Goal: Task Accomplishment & Management: Manage account settings

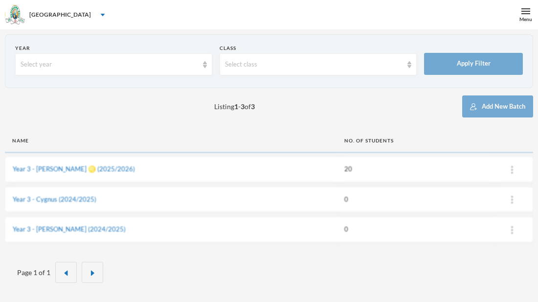
click at [148, 168] on td "Year 3 - [PERSON_NAME] ♌️ (2025/2026)" at bounding box center [171, 168] width 332 height 25
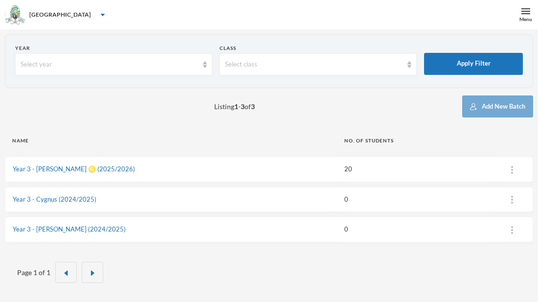
click at [337, 172] on td "20" at bounding box center [414, 168] width 155 height 25
click at [274, 175] on td "Year 3 - [PERSON_NAME] ♌️ (2025/2026)" at bounding box center [171, 168] width 332 height 25
click at [94, 167] on td "Year 3 - [PERSON_NAME] ♌️ (2025/2026)" at bounding box center [171, 168] width 332 height 25
click at [69, 168] on link "Year 3 - [PERSON_NAME] ♌️ (2025/2026)" at bounding box center [74, 169] width 122 height 8
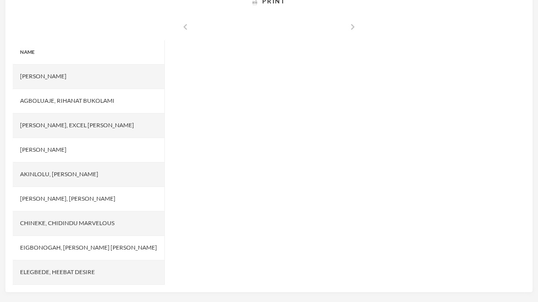
scroll to position [203, 0]
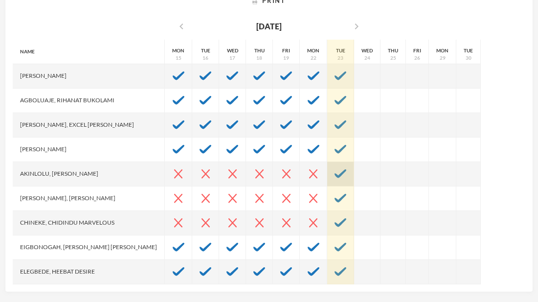
click at [334, 173] on img at bounding box center [340, 173] width 12 height 9
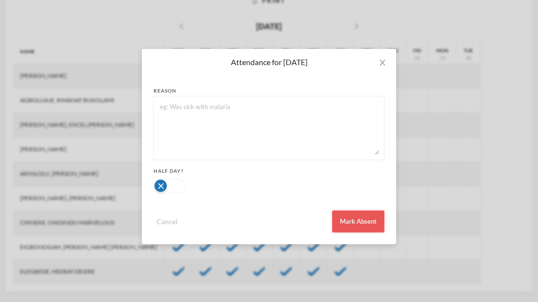
click at [345, 220] on button "Mark Absent" at bounding box center [358, 221] width 52 height 22
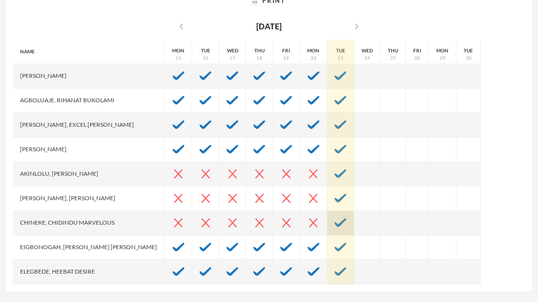
click at [334, 225] on img at bounding box center [340, 222] width 12 height 9
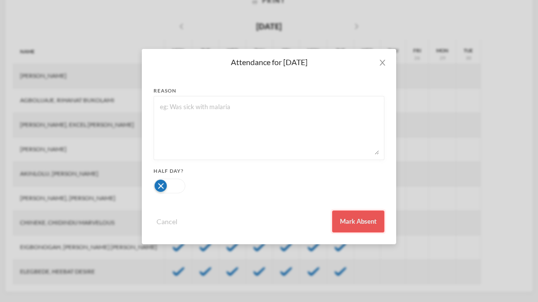
click at [351, 218] on button "Mark Absent" at bounding box center [358, 221] width 52 height 22
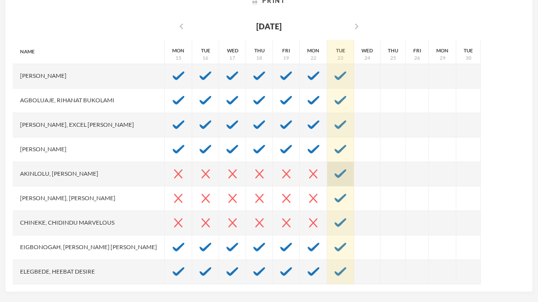
click at [334, 173] on img at bounding box center [340, 173] width 12 height 9
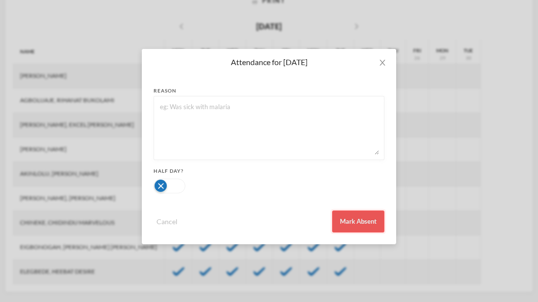
click at [339, 218] on button "Mark Absent" at bounding box center [358, 221] width 52 height 22
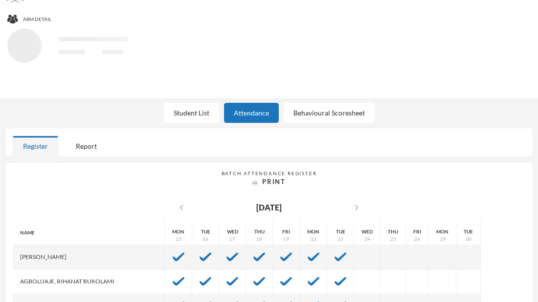
scroll to position [0, 0]
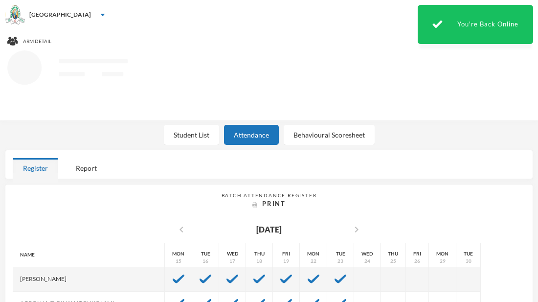
click at [454, 115] on div "Arm Detail Loading interface... Student List Attendance Behavioural Scoresheet" at bounding box center [269, 74] width 538 height 91
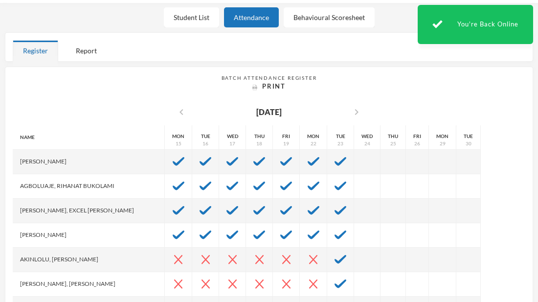
scroll to position [137, 0]
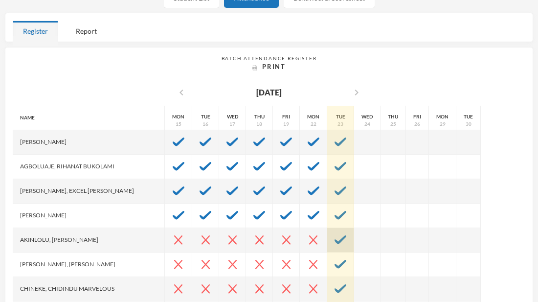
click at [327, 239] on div at bounding box center [340, 240] width 27 height 24
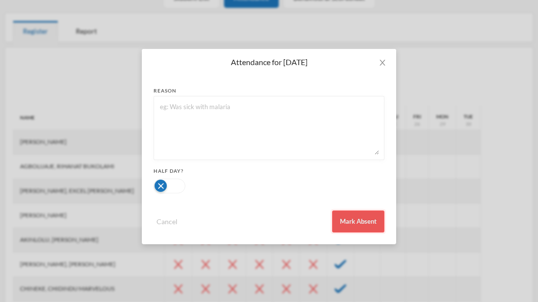
click at [354, 230] on button "Mark Absent" at bounding box center [358, 221] width 52 height 22
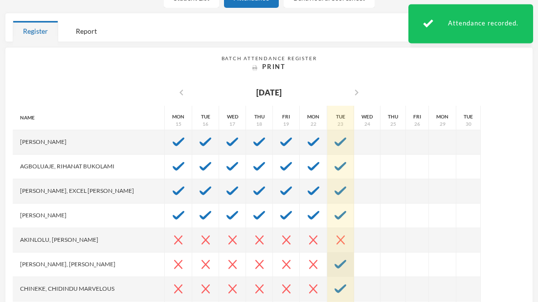
click at [334, 267] on img at bounding box center [340, 264] width 12 height 9
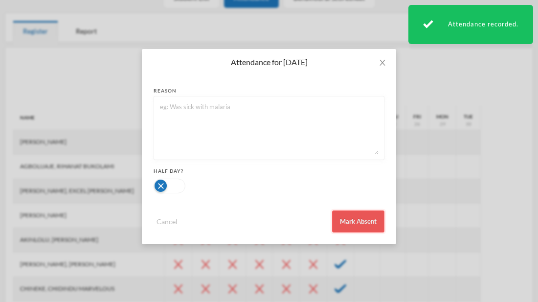
click at [350, 223] on button "Mark Absent" at bounding box center [358, 221] width 52 height 22
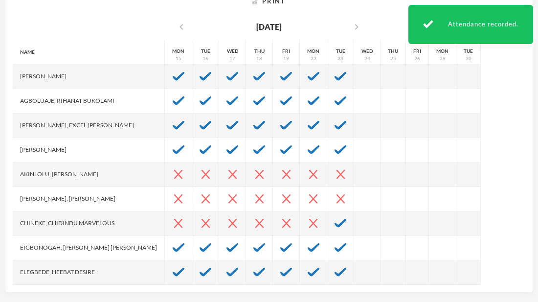
scroll to position [203, 0]
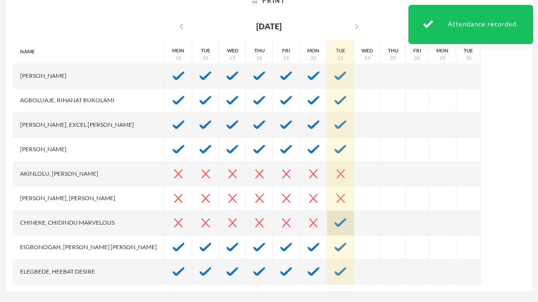
click at [327, 224] on div at bounding box center [340, 223] width 27 height 24
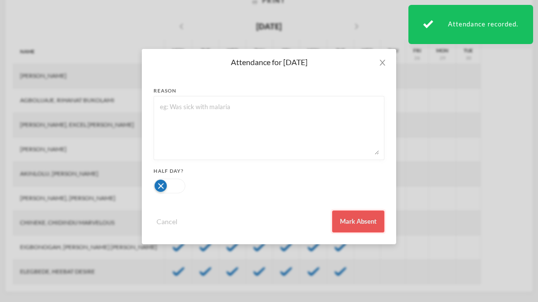
click at [336, 219] on button "Mark Absent" at bounding box center [358, 221] width 52 height 22
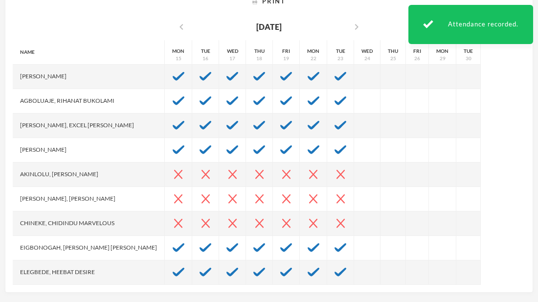
scroll to position [215, 0]
